Goal: Use online tool/utility: Utilize a website feature to perform a specific function

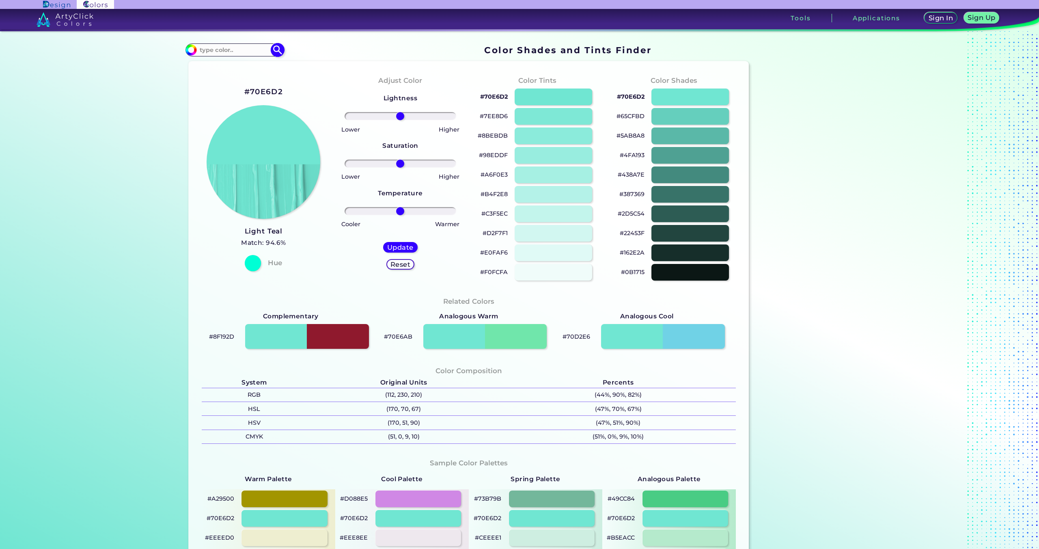
click at [242, 43] on div "#70e6d2 Acadia ◉ Acid Green ◉ Aero Blue ◉ Alabaster ◉ Albescent White ◉ Algae ◉…" at bounding box center [235, 49] width 98 height 13
click at [240, 49] on input at bounding box center [235, 50] width 76 height 11
paste input "d9e8eb"
type input "d9e8eb"
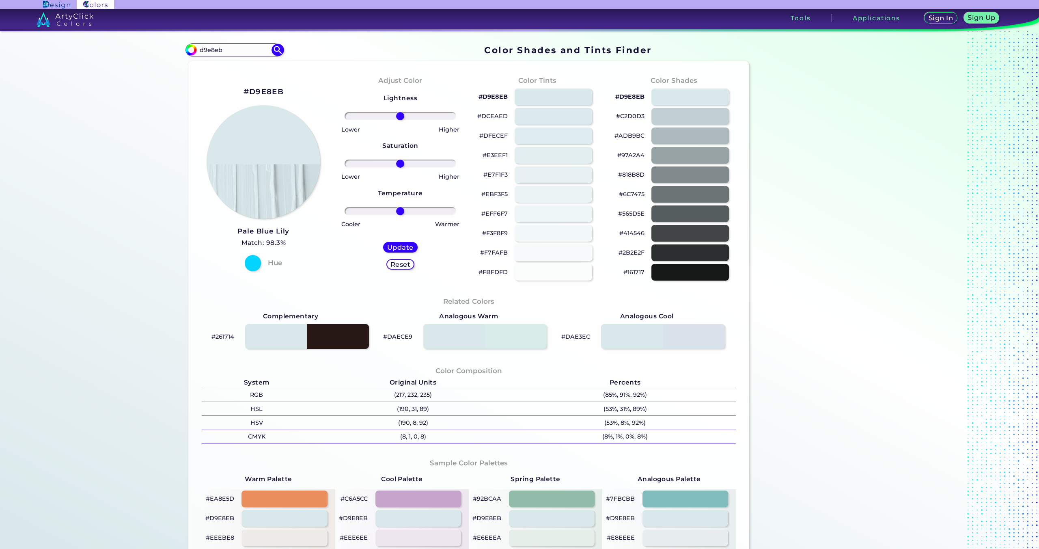
click at [547, 253] on div at bounding box center [553, 252] width 78 height 17
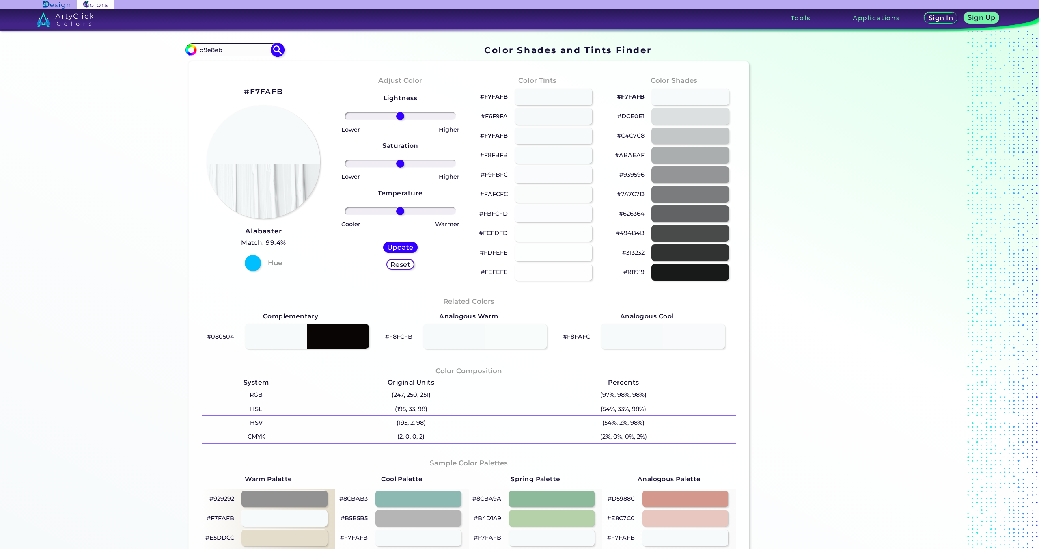
click at [226, 53] on input "d9e8eb" at bounding box center [235, 50] width 76 height 11
type input "#000000"
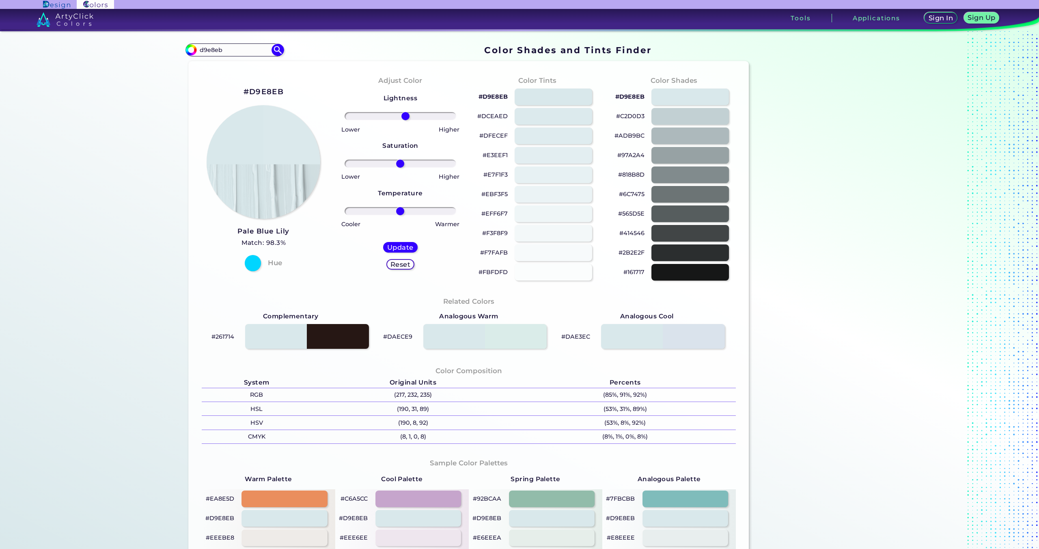
drag, startPoint x: 398, startPoint y: 118, endPoint x: 403, endPoint y: 118, distance: 5.3
click at [403, 118] on input "range" at bounding box center [401, 116] width 112 height 8
drag, startPoint x: 403, startPoint y: 115, endPoint x: 408, endPoint y: 115, distance: 5.3
click at [408, 115] on input "range" at bounding box center [401, 116] width 112 height 8
drag, startPoint x: 409, startPoint y: 115, endPoint x: 423, endPoint y: 117, distance: 14.3
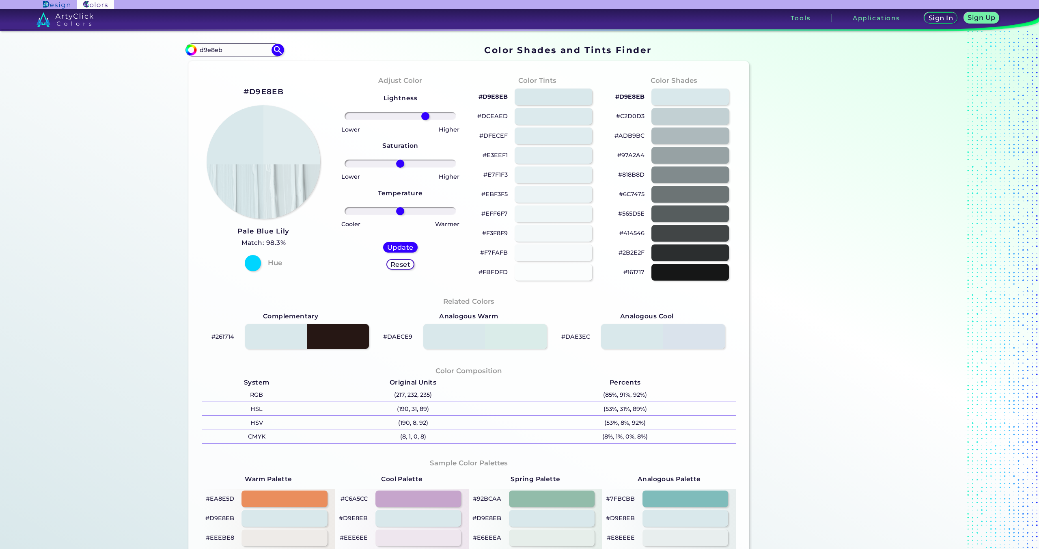
click at [423, 117] on input "range" at bounding box center [401, 116] width 112 height 8
click at [427, 117] on input "range" at bounding box center [401, 116] width 112 height 8
click at [431, 116] on input "range" at bounding box center [401, 116] width 112 height 8
drag, startPoint x: 430, startPoint y: 115, endPoint x: 441, endPoint y: 116, distance: 10.6
click at [441, 116] on input "range" at bounding box center [401, 116] width 112 height 8
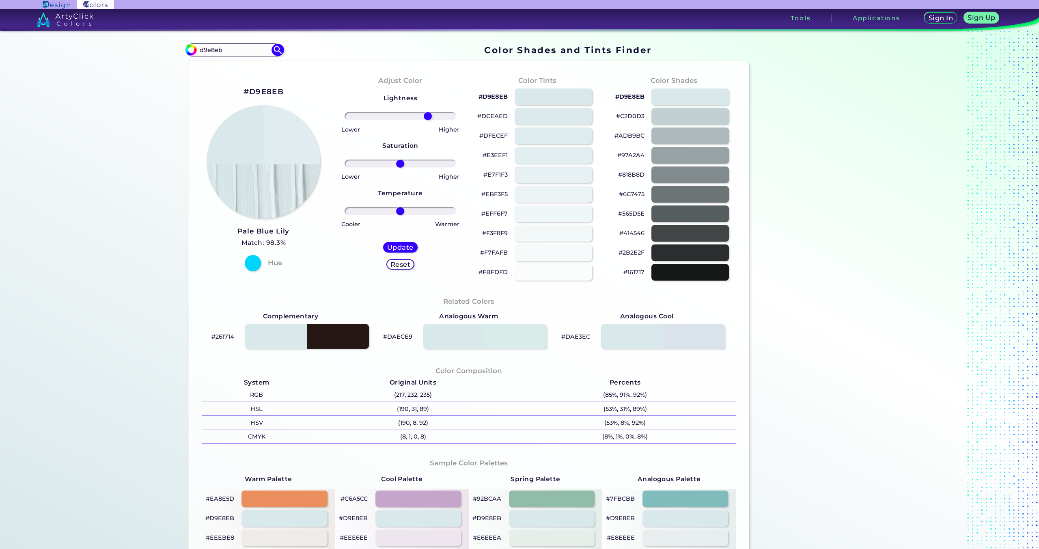
drag, startPoint x: 441, startPoint y: 116, endPoint x: 426, endPoint y: 116, distance: 15.4
type input "53"
click at [426, 116] on input "range" at bounding box center [401, 116] width 112 height 8
drag, startPoint x: 396, startPoint y: 212, endPoint x: 406, endPoint y: 214, distance: 9.9
click at [406, 214] on input "range" at bounding box center [401, 211] width 112 height 8
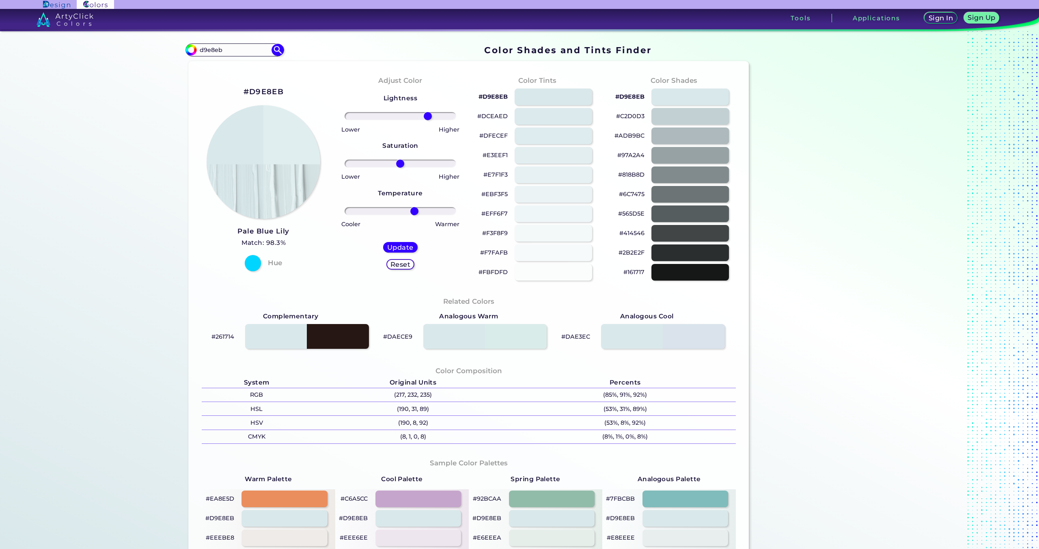
drag, startPoint x: 406, startPoint y: 214, endPoint x: 413, endPoint y: 214, distance: 6.9
click at [413, 214] on input "range" at bounding box center [401, 211] width 112 height 8
drag, startPoint x: 416, startPoint y: 214, endPoint x: 420, endPoint y: 214, distance: 4.1
click at [420, 214] on input "range" at bounding box center [401, 211] width 112 height 8
drag, startPoint x: 420, startPoint y: 214, endPoint x: 382, endPoint y: 209, distance: 38.5
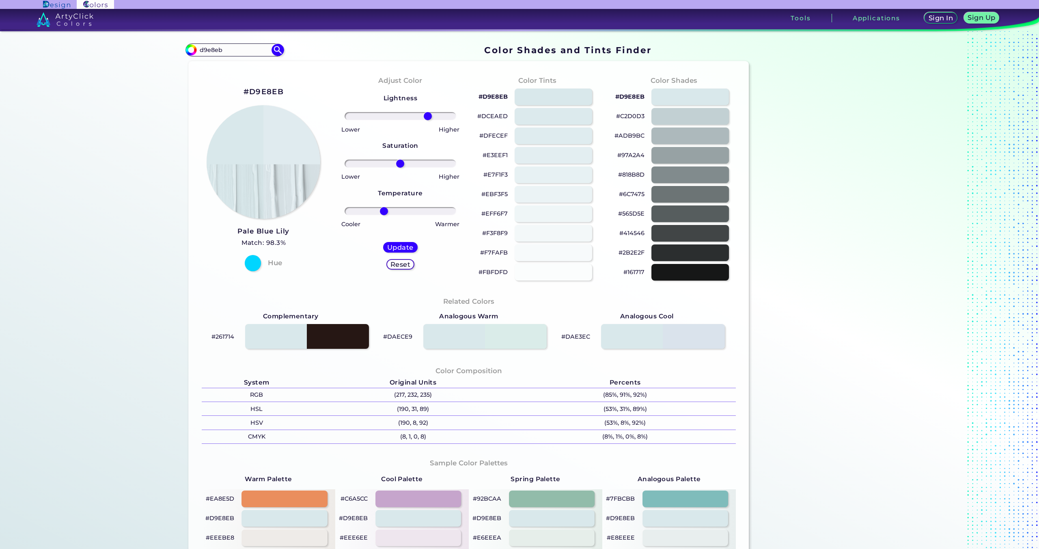
type input "-32"
click at [382, 209] on input "range" at bounding box center [401, 211] width 112 height 8
click at [399, 248] on h5 "Update" at bounding box center [401, 247] width 24 height 6
type input "#e0ebef"
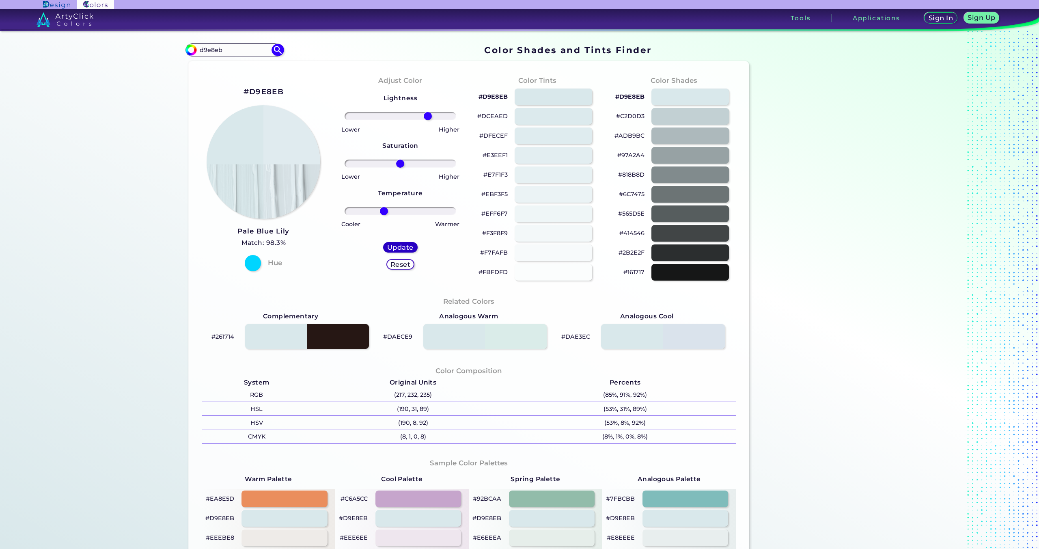
type input "0"
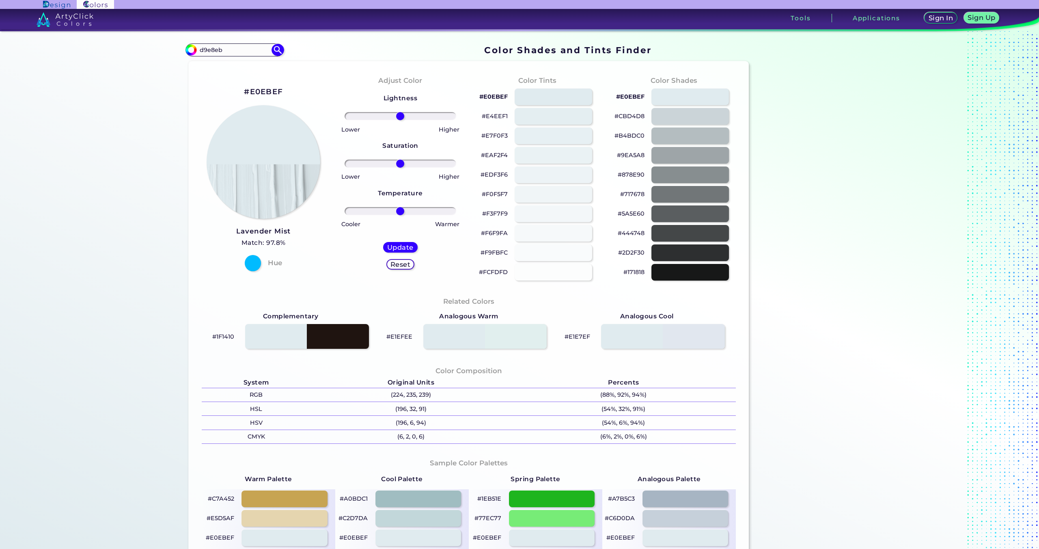
click at [264, 92] on h2 "#E0EBEF" at bounding box center [263, 91] width 39 height 11
click at [264, 92] on h2 "#E0EBEF copied" at bounding box center [263, 91] width 39 height 11
copy h2 "E0EBEF copied"
click at [300, 86] on div "#E0EBEF copied Lavender Mist Match: 97.8% Hue" at bounding box center [263, 178] width 137 height 221
drag, startPoint x: 283, startPoint y: 94, endPoint x: 247, endPoint y: 95, distance: 36.6
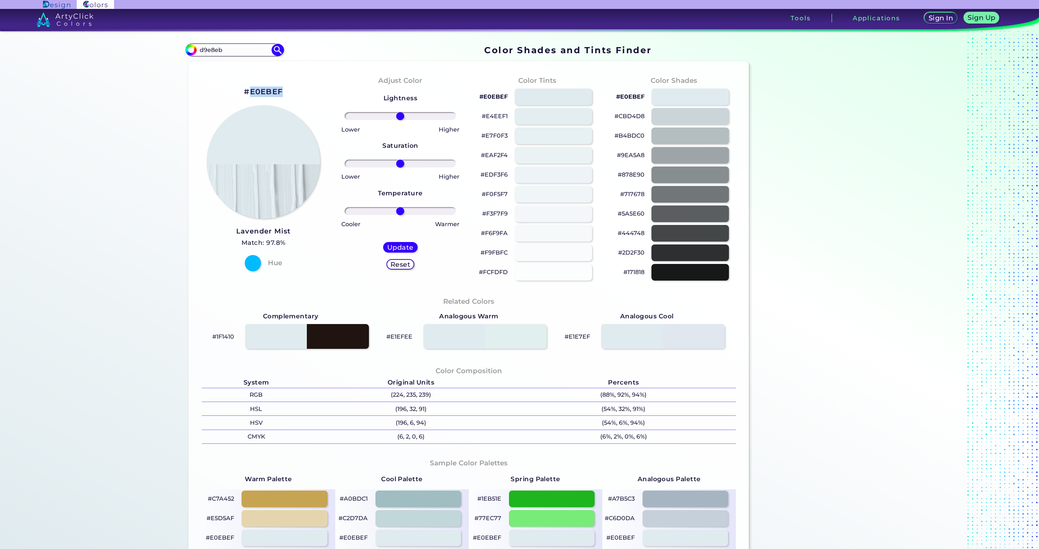
click at [247, 95] on div "#E0EBEF Lavender Mist Match: 97.8% Hue" at bounding box center [263, 178] width 137 height 221
copy h2 "E0EBEF"
drag, startPoint x: 400, startPoint y: 118, endPoint x: 458, endPoint y: 120, distance: 58.5
type input "100"
click at [456, 120] on input "range" at bounding box center [401, 116] width 112 height 8
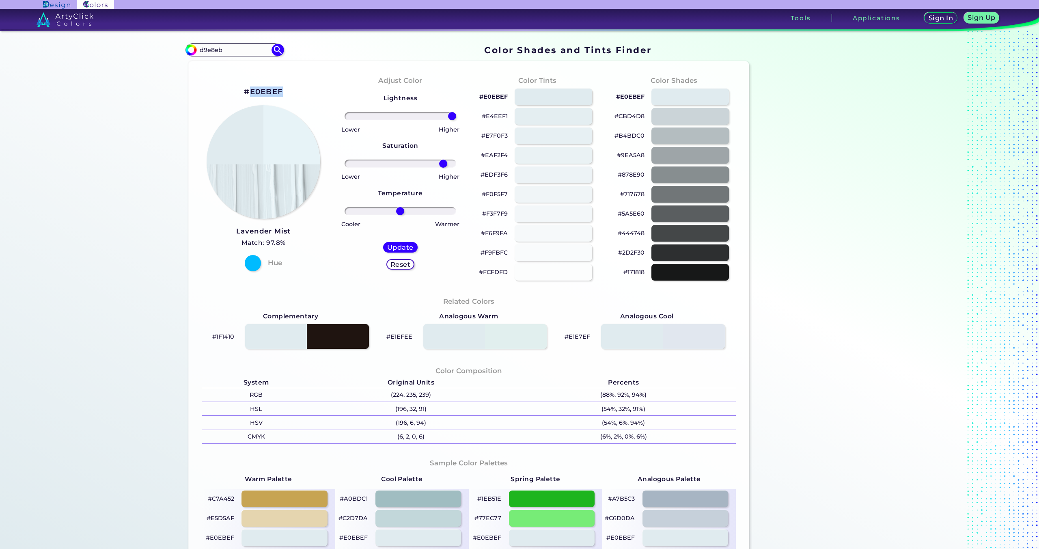
drag, startPoint x: 396, startPoint y: 163, endPoint x: 441, endPoint y: 165, distance: 44.7
click at [441, 165] on input "range" at bounding box center [401, 164] width 112 height 8
drag, startPoint x: 441, startPoint y: 165, endPoint x: 367, endPoint y: 164, distance: 73.9
type input "-61"
click at [367, 164] on input "range" at bounding box center [401, 164] width 112 height 8
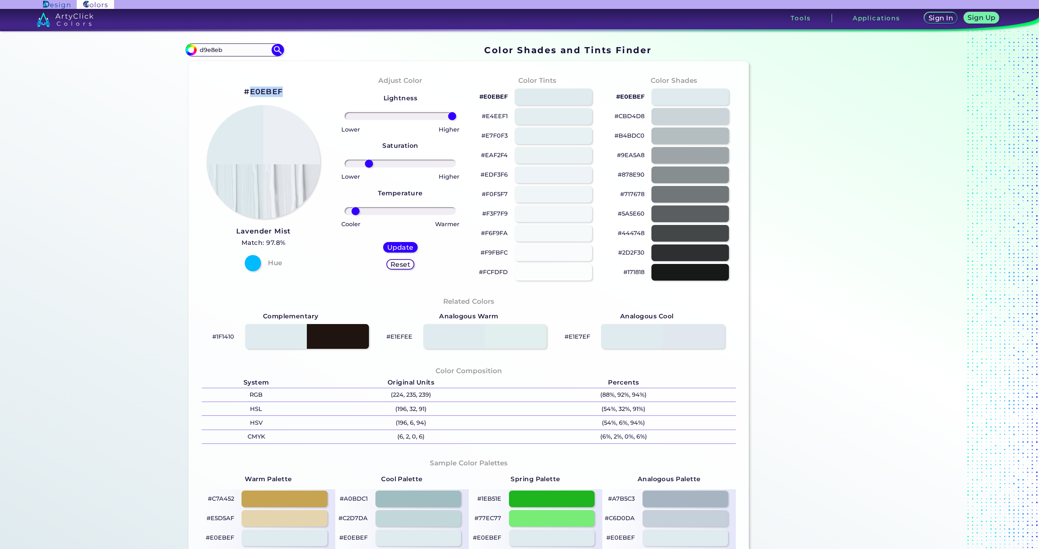
drag, startPoint x: 397, startPoint y: 210, endPoint x: 354, endPoint y: 215, distance: 43.7
click at [354, 215] on input "range" at bounding box center [401, 211] width 112 height 8
drag, startPoint x: 354, startPoint y: 215, endPoint x: 369, endPoint y: 215, distance: 15.4
click at [369, 215] on div at bounding box center [401, 211] width 124 height 10
drag, startPoint x: 351, startPoint y: 211, endPoint x: 395, endPoint y: 212, distance: 44.3
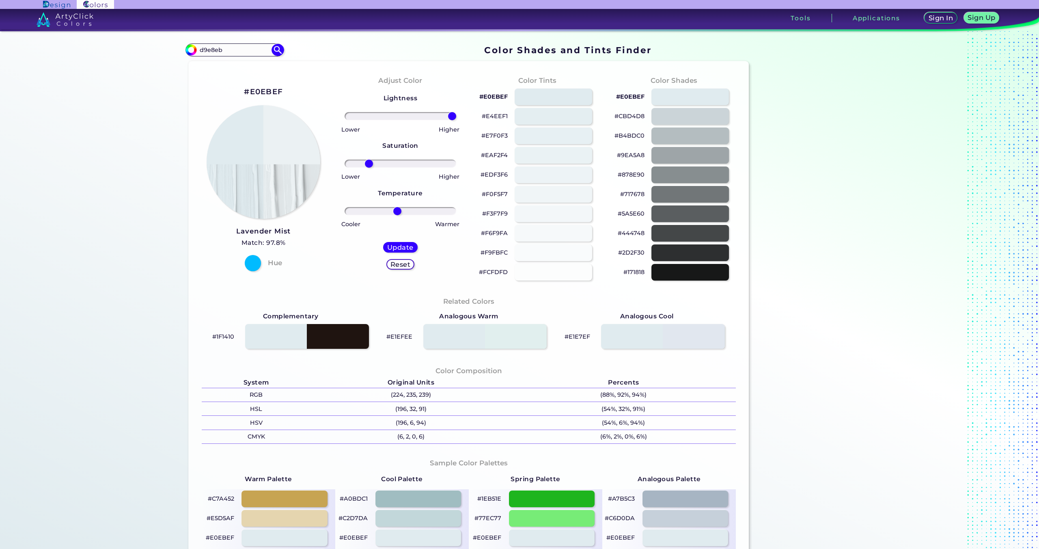
type input "-6"
click at [395, 212] on input "range" at bounding box center [401, 211] width 112 height 8
drag, startPoint x: 368, startPoint y: 166, endPoint x: 399, endPoint y: 167, distance: 30.5
type input "1"
click at [399, 167] on input "range" at bounding box center [401, 164] width 112 height 8
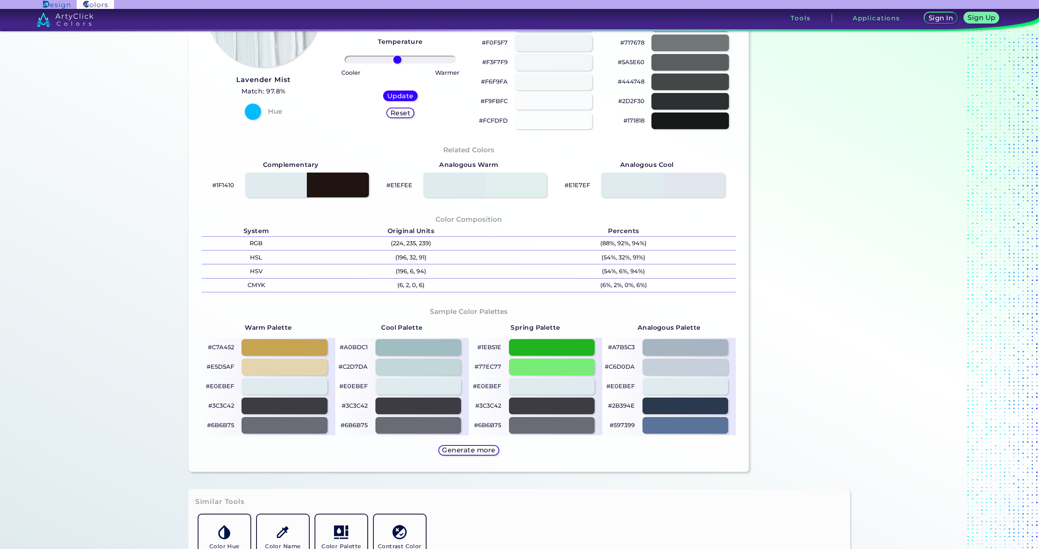
scroll to position [293, 0]
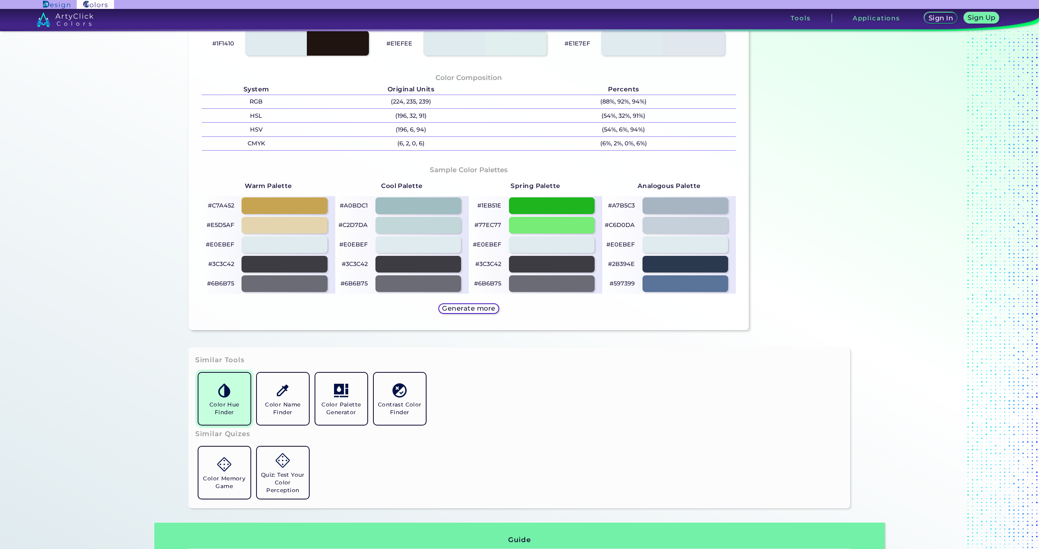
click at [222, 390] on img at bounding box center [224, 390] width 14 height 14
